Goal: Download file/media

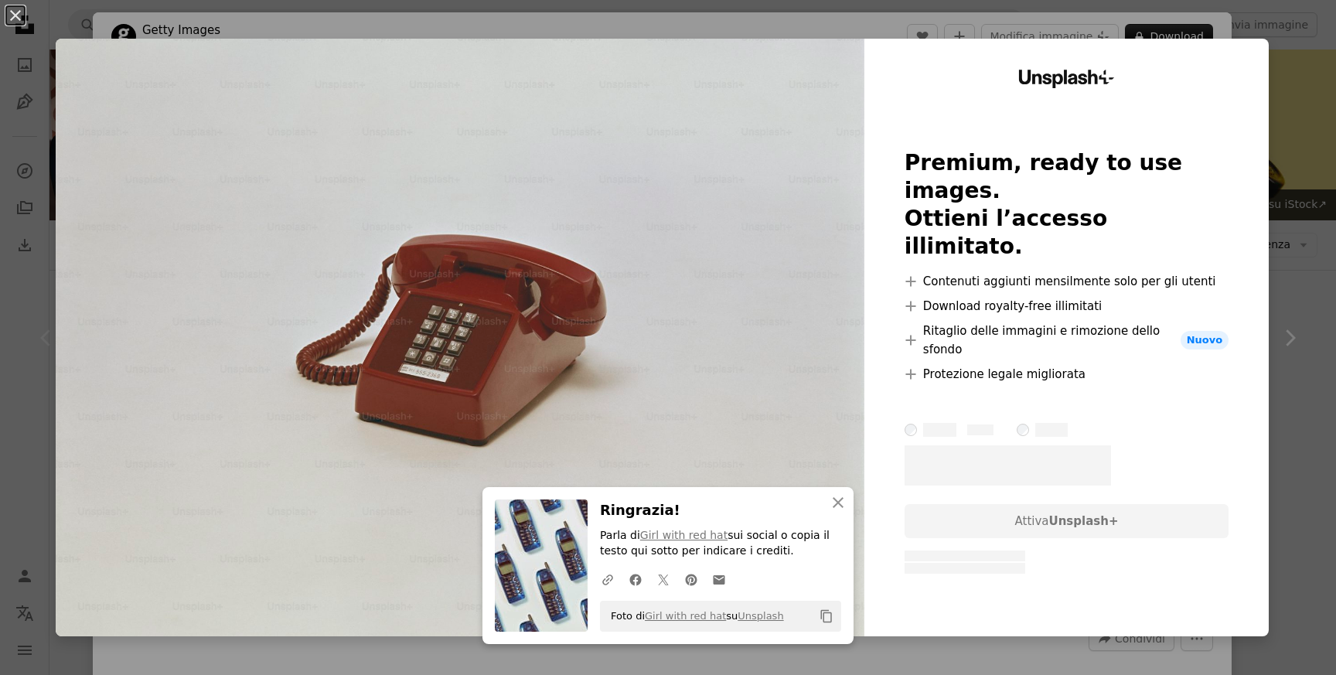
scroll to position [287, 0]
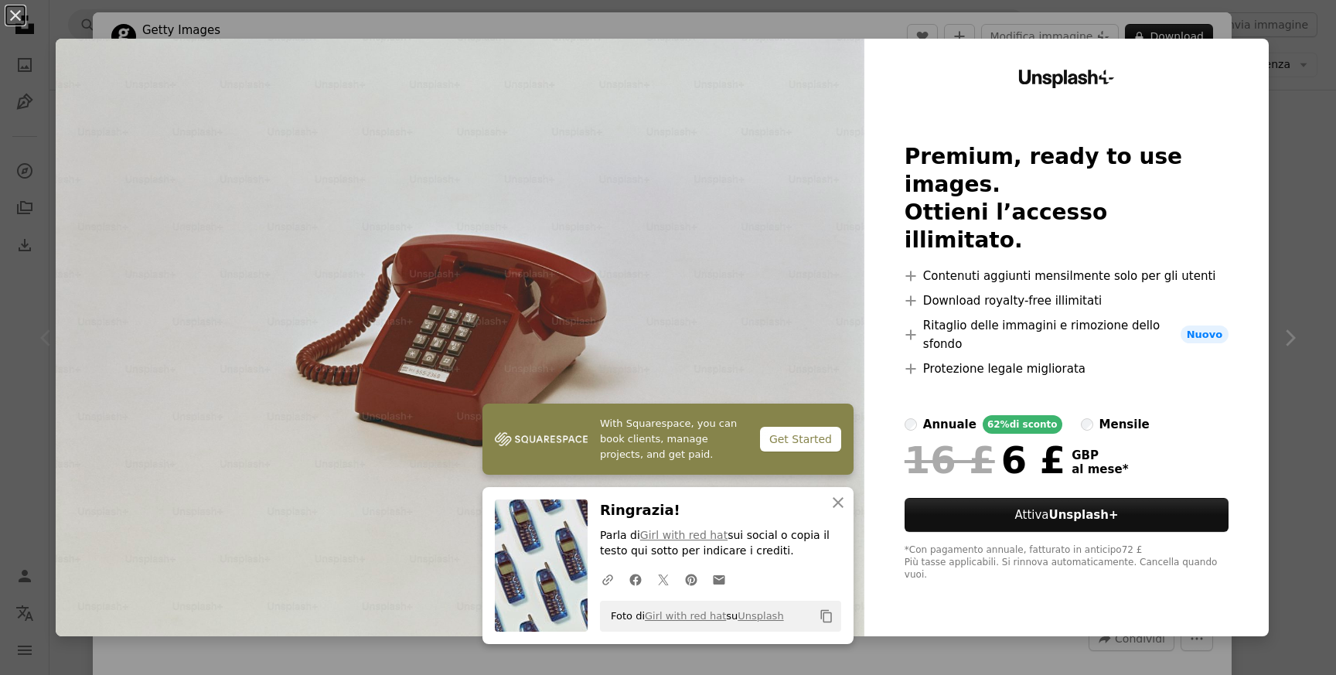
click at [1308, 234] on div "An X shape With Squarespace, you can book clients, manage projects, and get pai…" at bounding box center [668, 337] width 1336 height 675
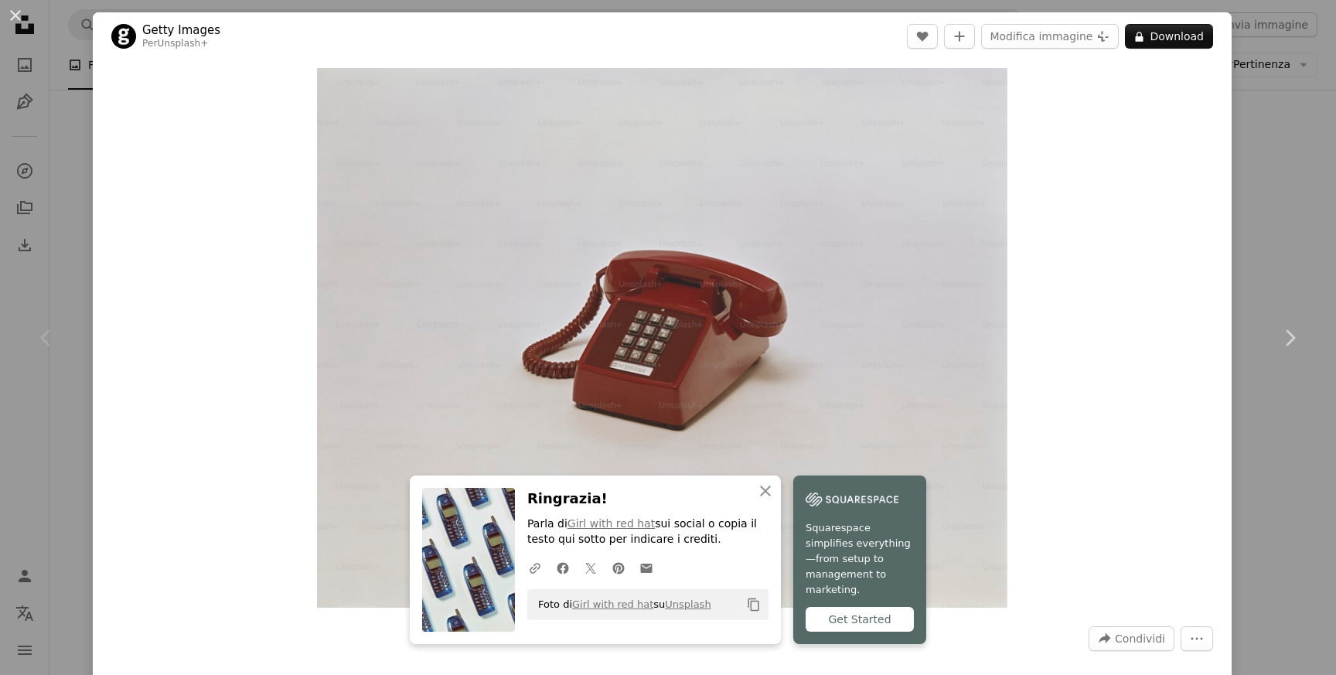
click at [1264, 133] on div "An X shape Chevron left Chevron right An X shape Chiudi Ringrazia! Parla di Gir…" at bounding box center [668, 337] width 1336 height 675
